Goal: Task Accomplishment & Management: Manage account settings

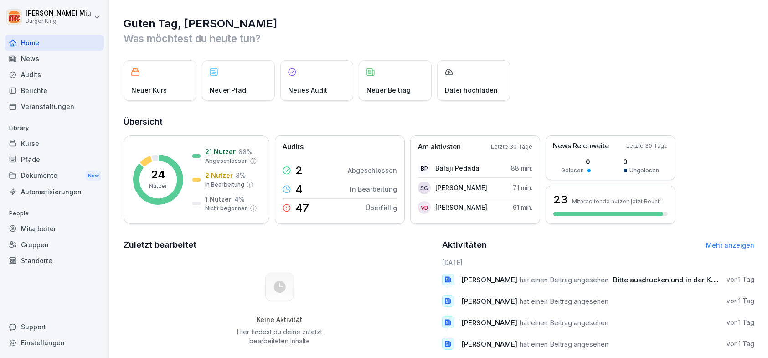
click at [107, 17] on div "[PERSON_NAME] King Home News Audits Berichte Veranstaltungen Library Kurse Pfad…" at bounding box center [54, 179] width 109 height 358
click at [85, 17] on html "[PERSON_NAME] King Home News Audits Berichte Veranstaltungen Library Kurse Pfad…" at bounding box center [384, 179] width 768 height 358
click at [68, 52] on div "Abmelden" at bounding box center [58, 57] width 90 height 17
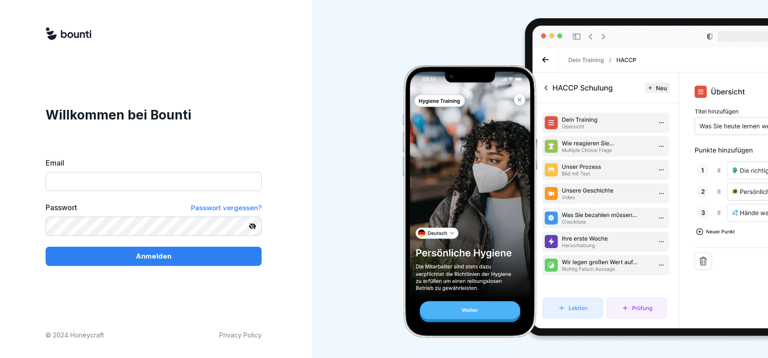
click at [113, 173] on input "Email" at bounding box center [154, 181] width 216 height 19
type input "**********"
click at [46, 247] on button "Anmelden" at bounding box center [154, 256] width 216 height 19
